Goal: Information Seeking & Learning: Learn about a topic

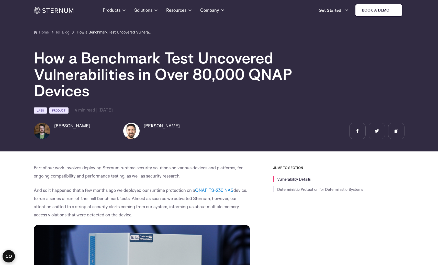
click at [45, 132] on img at bounding box center [42, 131] width 16 height 16
click at [59, 127] on h6 "[PERSON_NAME]" at bounding box center [72, 126] width 36 height 6
click at [44, 129] on img at bounding box center [42, 131] width 16 height 16
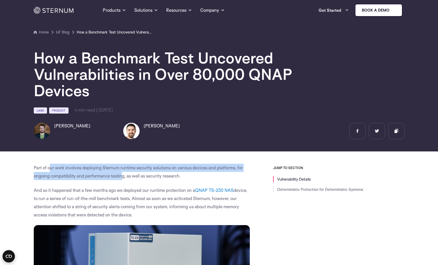
drag, startPoint x: 60, startPoint y: 168, endPoint x: 122, endPoint y: 175, distance: 62.2
click at [122, 175] on p "Part of our work involves deploying Sternum runtime security solutions on vario…" at bounding box center [142, 172] width 216 height 16
drag, startPoint x: 125, startPoint y: 176, endPoint x: 120, endPoint y: 167, distance: 10.1
click at [120, 167] on p "Part of our work involves deploying Sternum runtime security solutions on vario…" at bounding box center [142, 172] width 216 height 16
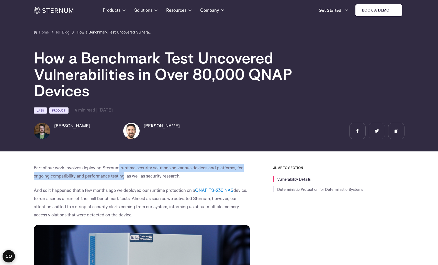
click at [119, 167] on p "Part of our work involves deploying Sternum runtime security solutions on vario…" at bounding box center [142, 172] width 216 height 16
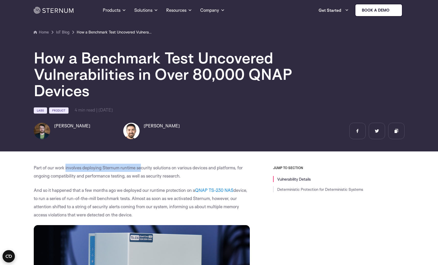
drag, startPoint x: 66, startPoint y: 168, endPoint x: 144, endPoint y: 167, distance: 77.5
click at [144, 167] on p "Part of our work involves deploying Sternum runtime security solutions on vario…" at bounding box center [142, 172] width 216 height 16
click at [145, 168] on p "Part of our work involves deploying Sternum runtime security solutions on vario…" at bounding box center [142, 172] width 216 height 16
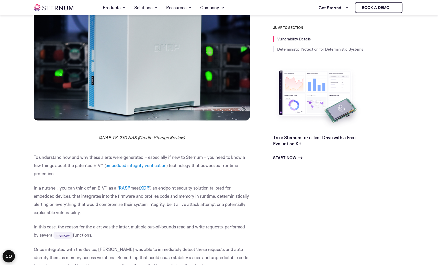
scroll to position [245, 0]
